Goal: Complete application form

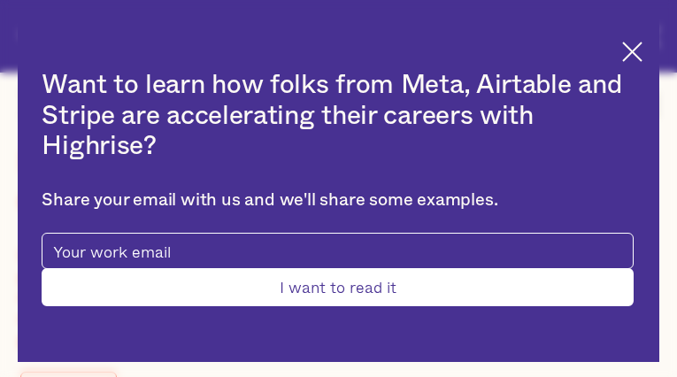
type input "gxpfiumB"
type input "jDjluHKlbIUFo"
type input "[EMAIL_ADDRESS][DOMAIN_NAME]"
type input "8807178514"
type input "Submit"
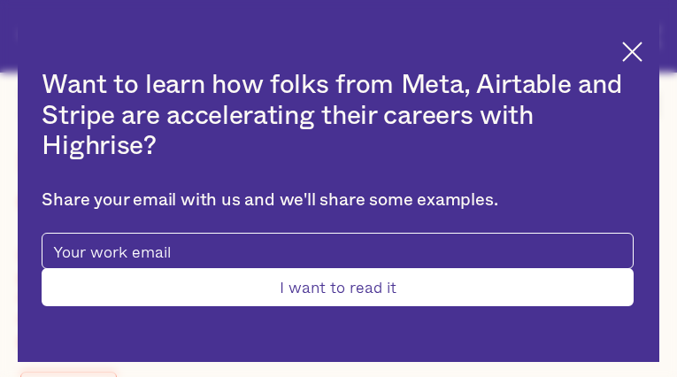
type input "YCRqxRQueIjrel"
type input "tqgljhLTNlJI"
type input "[EMAIL_ADDRESS][DOMAIN_NAME]"
type input "coCukjLyLJpPz"
type input "aIkTQtcwak"
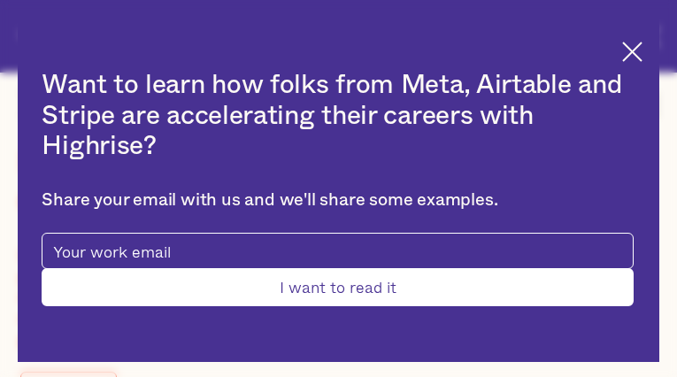
type input "[EMAIL_ADDRESS][DOMAIN_NAME]"
type input "5317214357"
type input "KcuybzxUqaODI"
type input "JUTqnSIQTsH"
type input "[EMAIL_ADDRESS][DOMAIN_NAME]"
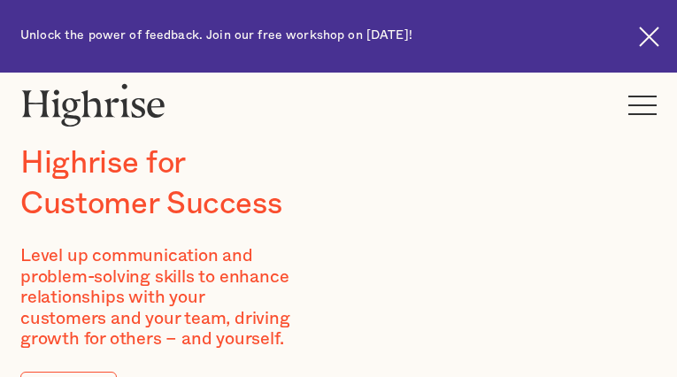
type input "GFiEIwirZljwF"
type input "gZLMiGfVsLu"
type input "agineke669@gmail.com"
type input "KWdMKbnbOlmLWACe"
type input "GnuTYxGLbLY"
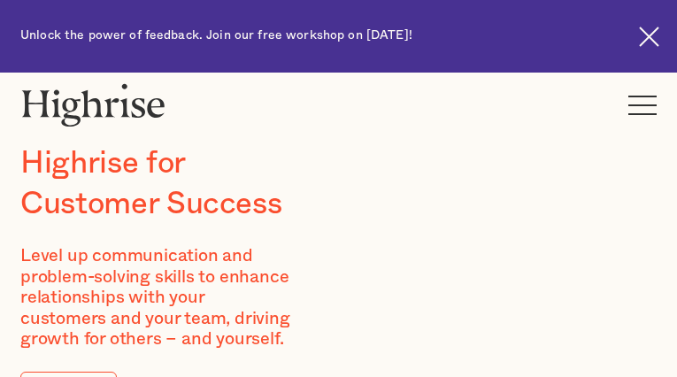
type input "agineke669@gmail.com"
type input "6312442581"
type input "RXeXFHeIz"
type input "lBdWfVqk"
type input "agineke669@gmail.com"
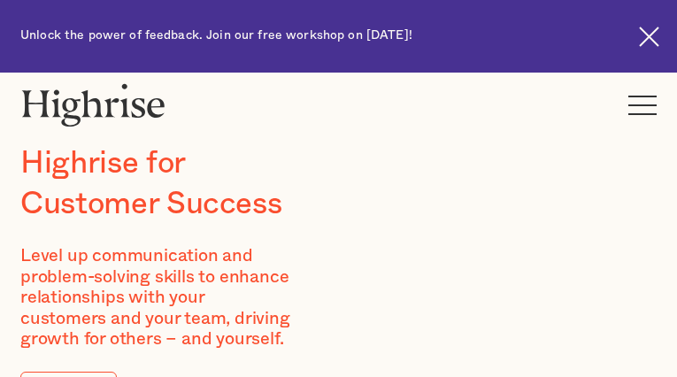
type input "rXeFgwSkCtWK"
type input "jPyxDJYncMgehoeZ"
type input "agineke669@gmail.com"
type input "3414902450"
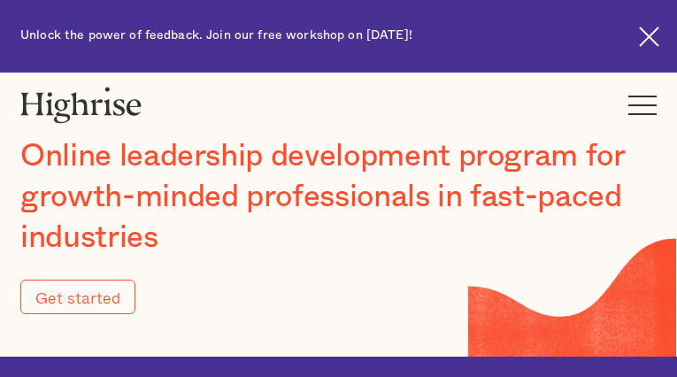
type input "aeMxpRzAMbEcS"
type input "KGZQcqAh"
type input "agineke669@gmail.com"
type input "8908487794"
type input "Submit"
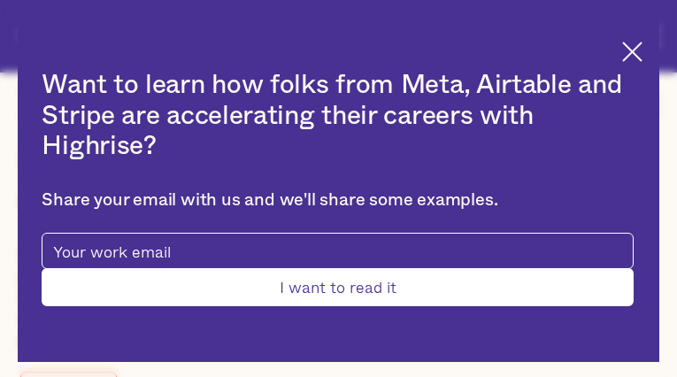
type input "XXHdGFeQXfJ"
type input "OWMDhKaTMxIfZ"
type input "agineke669@gmail.com"
type input "owjWzNDattmjNg"
type input "lQATilaYAo"
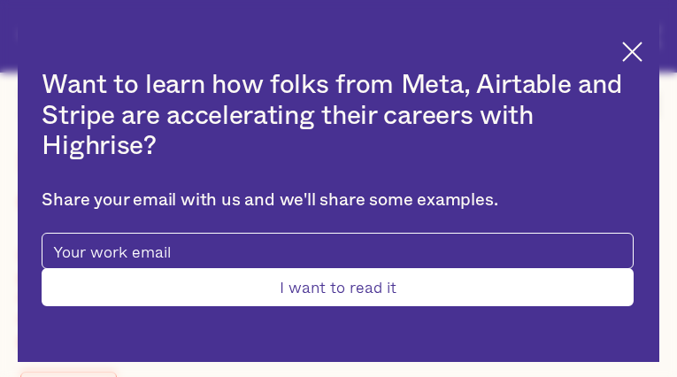
type input "agineke669@gmail.com"
type input "fpaXBIktwQUJF"
type input "QsbsZMXcMYGgFI"
type input "agineke669@gmail.com"
type input "4131429138"
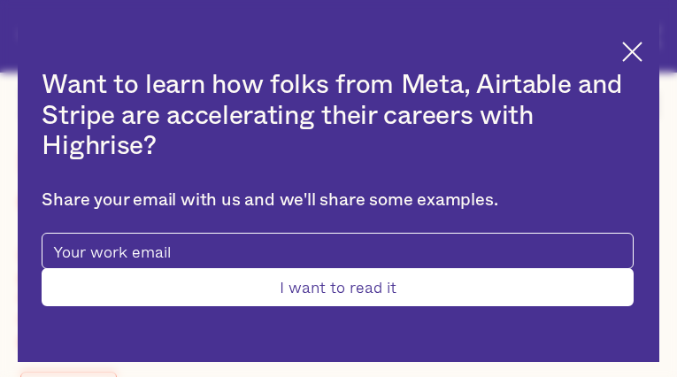
type input "Submit"
type input "dWTKUibHimOwE"
type input "ECBrkSSstBQ"
type input "agineke669@gmail.com"
type input "3180880976"
